Goal: Task Accomplishment & Management: Manage account settings

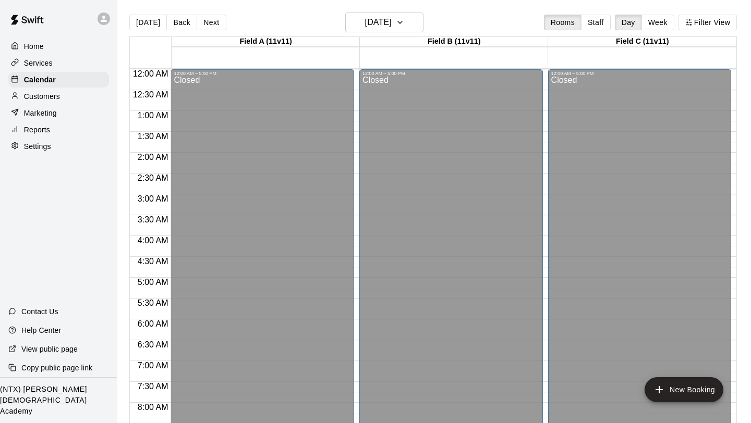
scroll to position [583, 0]
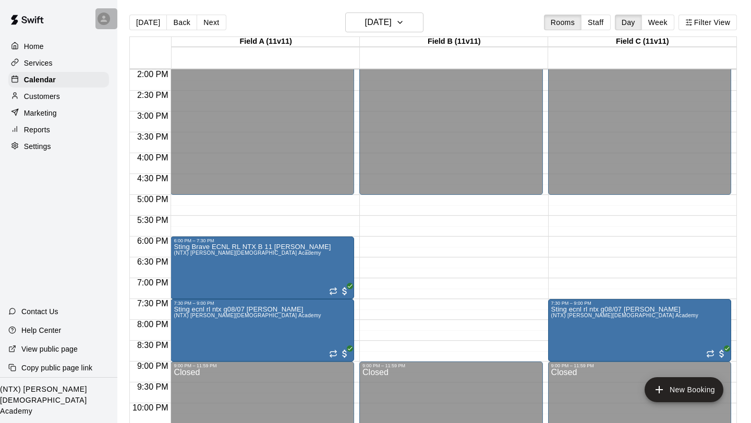
click at [102, 22] on icon at bounding box center [103, 18] width 9 height 9
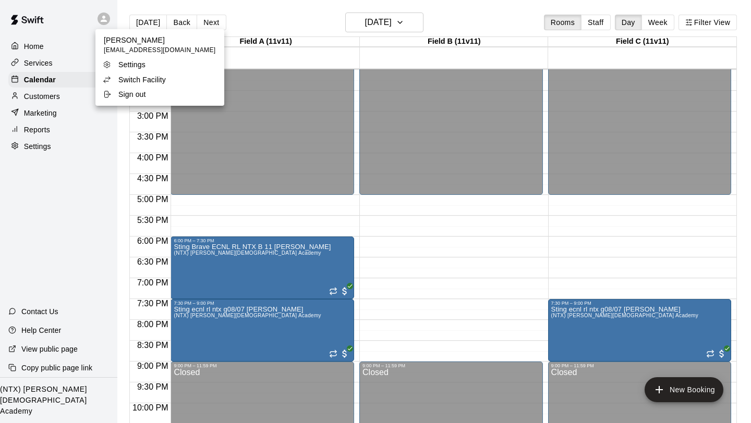
click at [136, 80] on p "Switch Facility" at bounding box center [141, 80] width 47 height 10
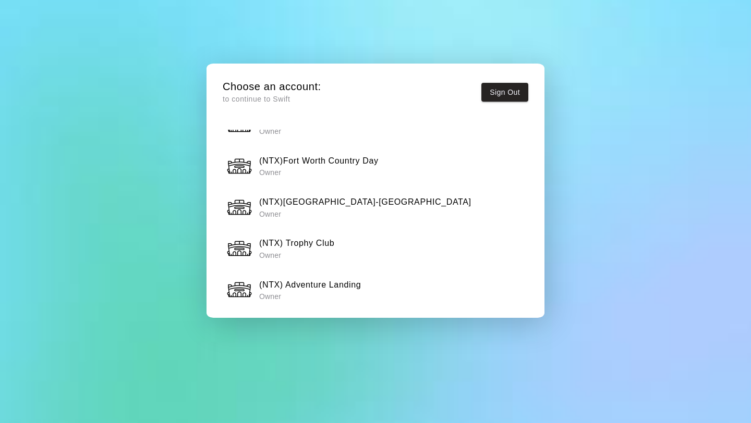
scroll to position [1012, 0]
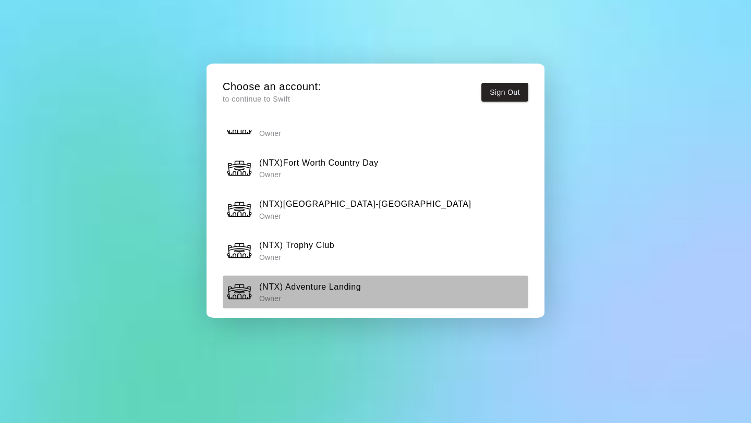
click at [325, 286] on h6 "(NTX) Adventure Landing" at bounding box center [310, 288] width 102 height 14
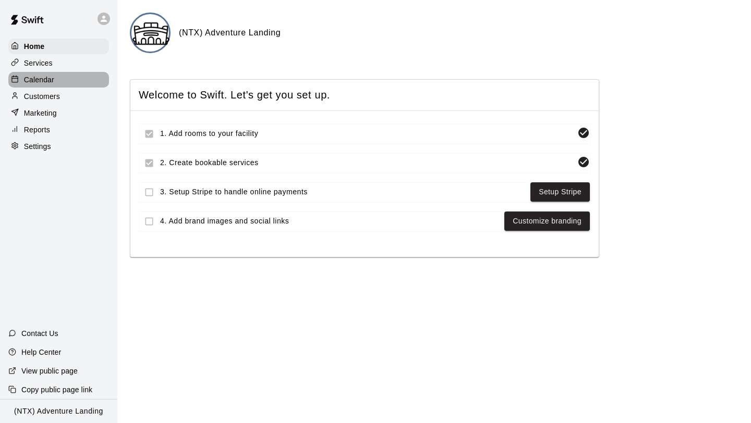
click at [49, 75] on p "Calendar" at bounding box center [39, 80] width 30 height 10
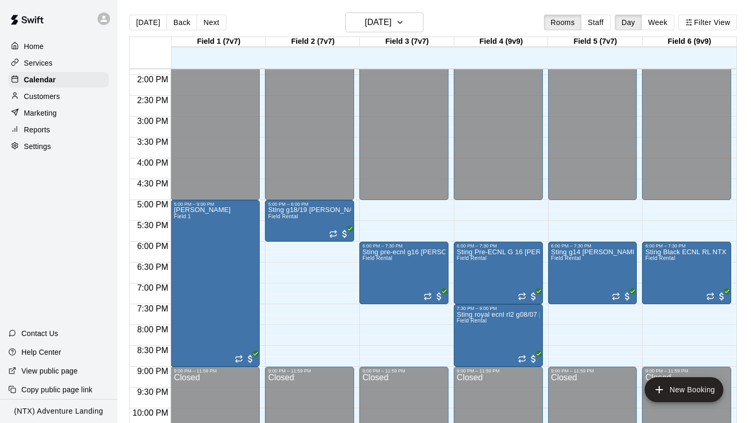
scroll to position [623, 0]
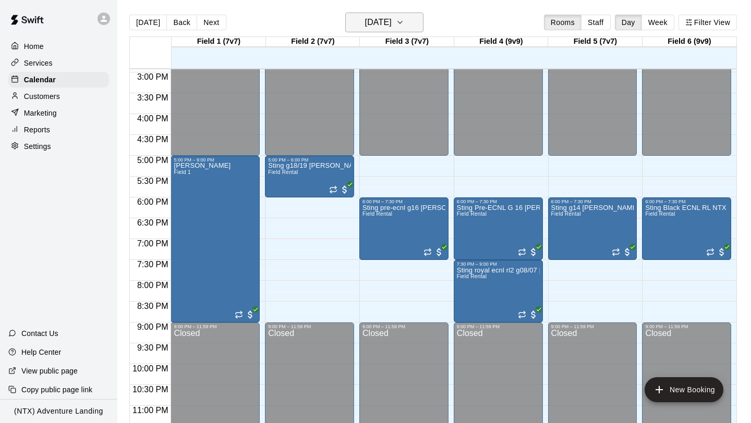
click at [402, 23] on icon "button" at bounding box center [400, 22] width 4 height 2
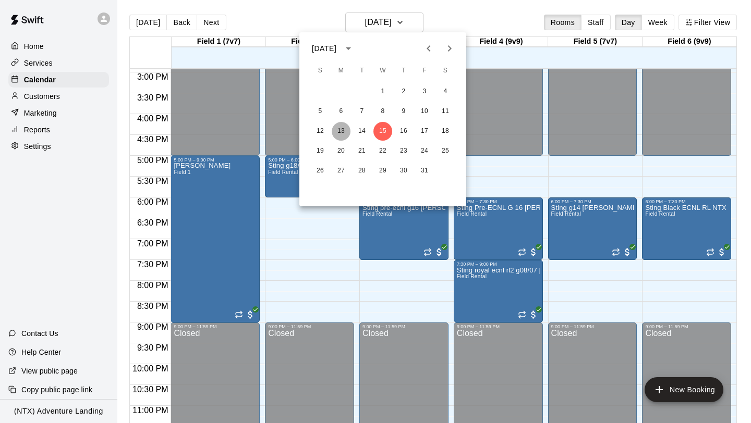
click at [345, 130] on button "13" at bounding box center [341, 131] width 19 height 19
